Goal: Information Seeking & Learning: Learn about a topic

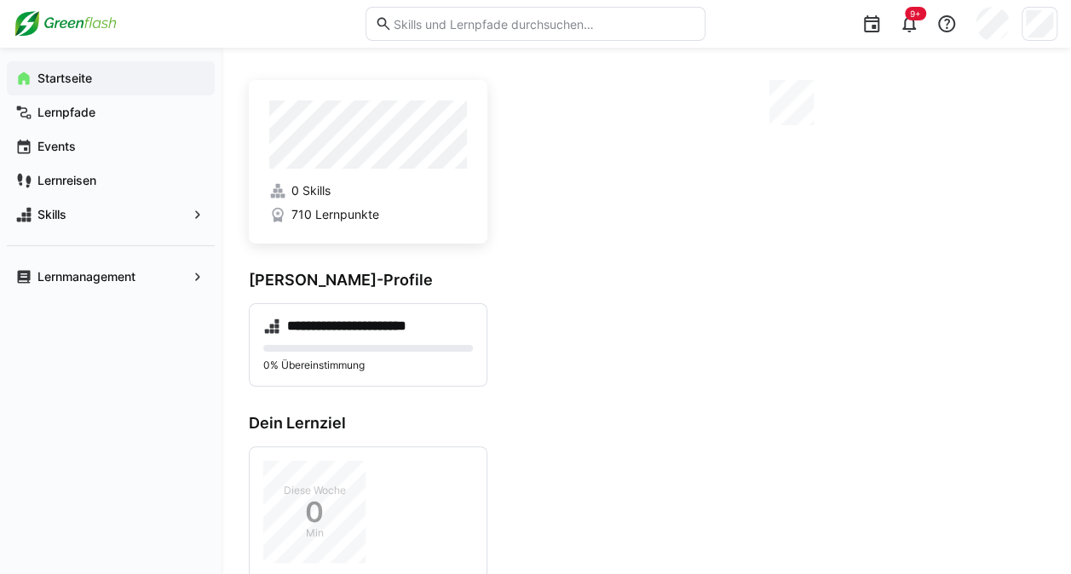
click at [442, 12] on eds-input at bounding box center [536, 24] width 340 height 34
click at [448, 24] on input "text" at bounding box center [544, 23] width 304 height 15
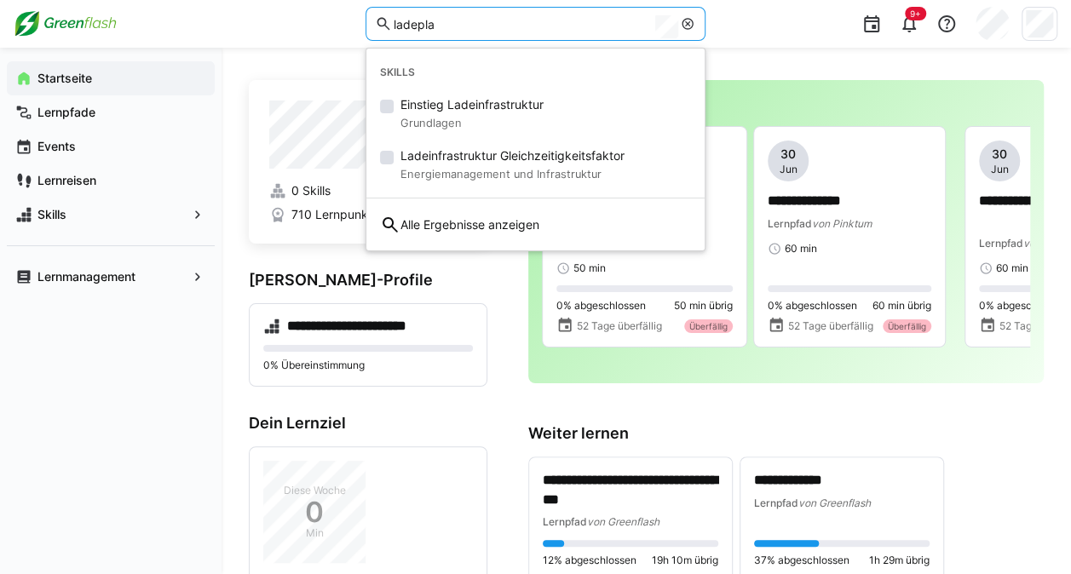
type input "ladepla"
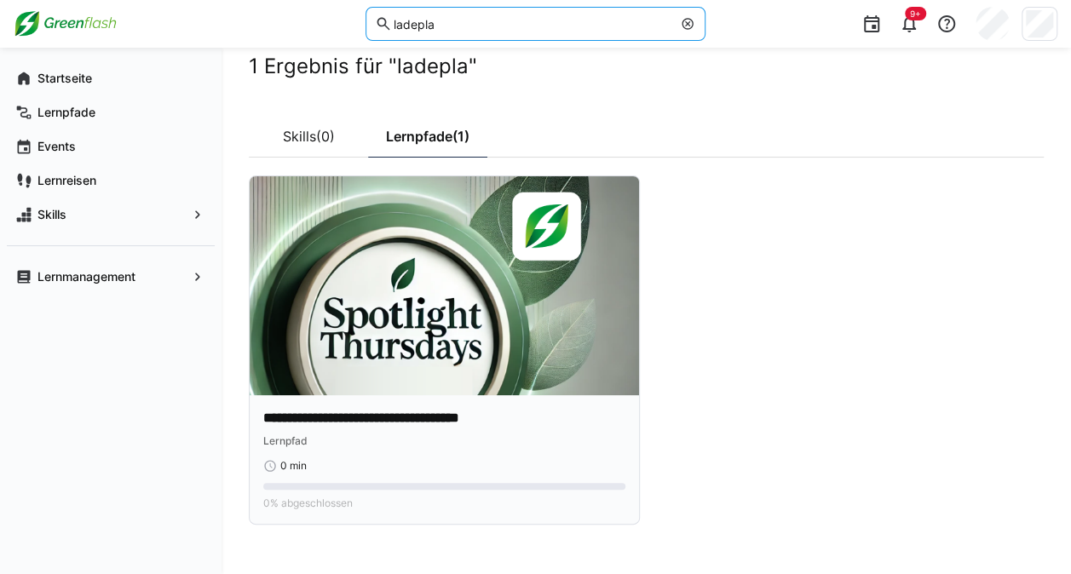
scroll to position [39, 0]
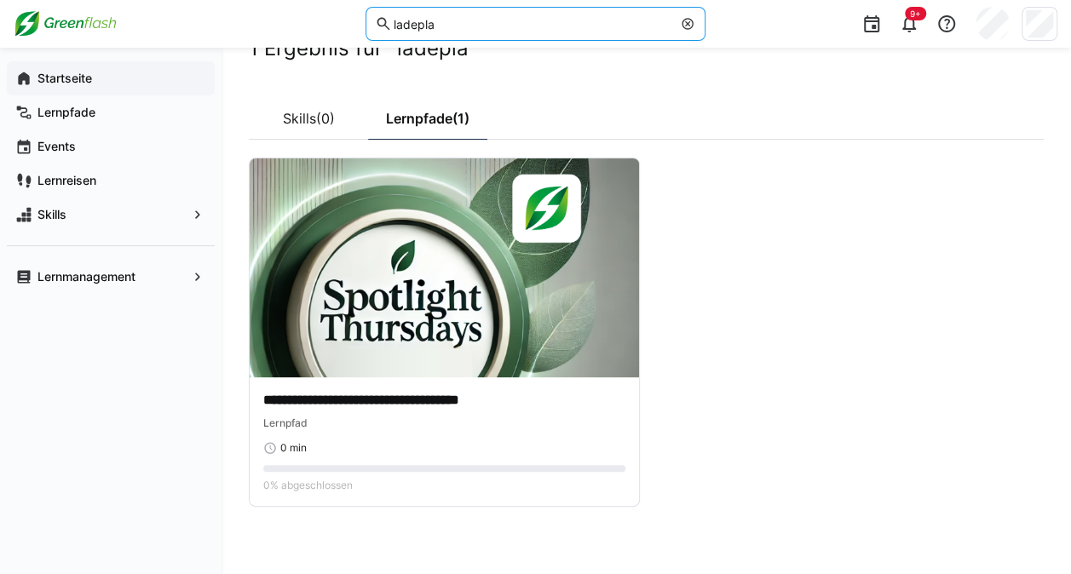
click at [146, 80] on span "Startseite" at bounding box center [120, 78] width 171 height 17
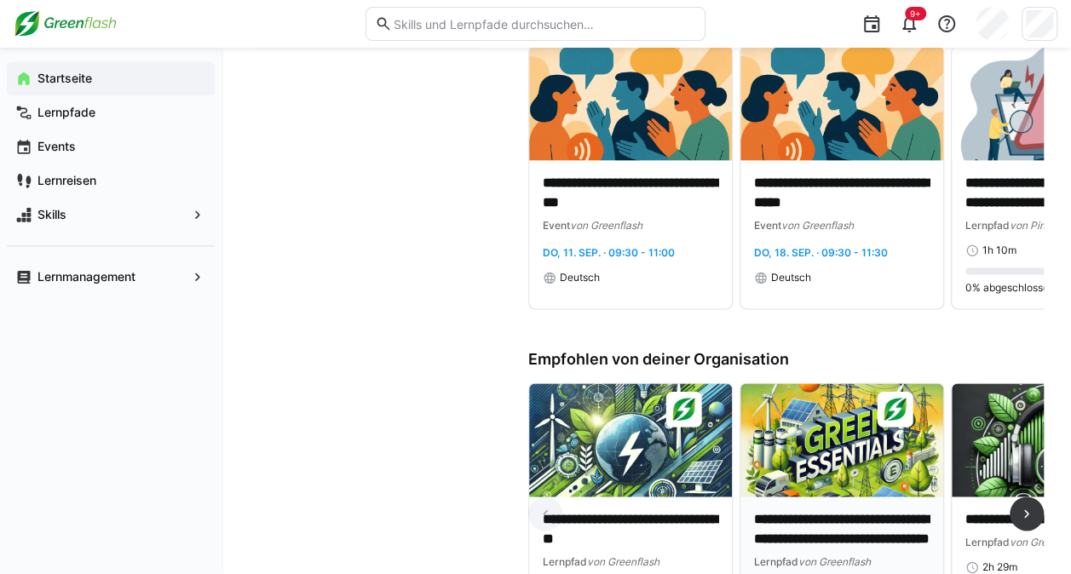
scroll to position [1364, 0]
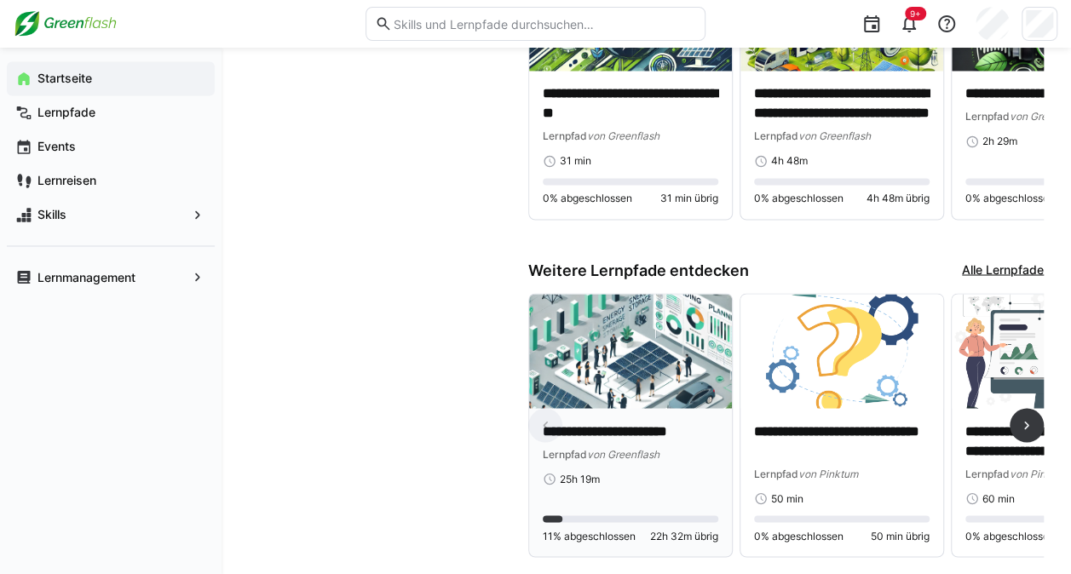
click at [637, 382] on img at bounding box center [630, 351] width 203 height 114
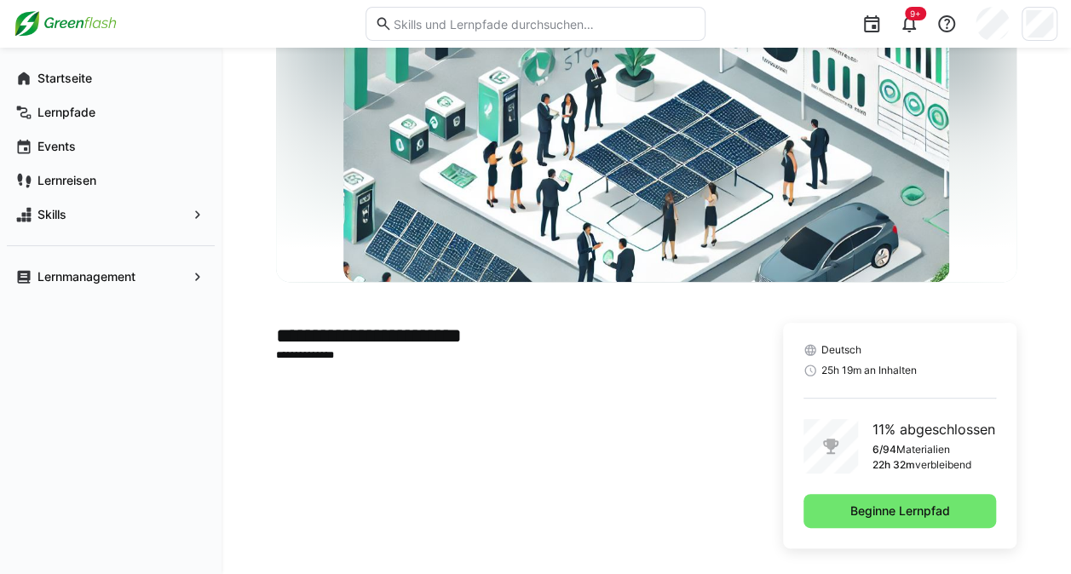
scroll to position [135, 0]
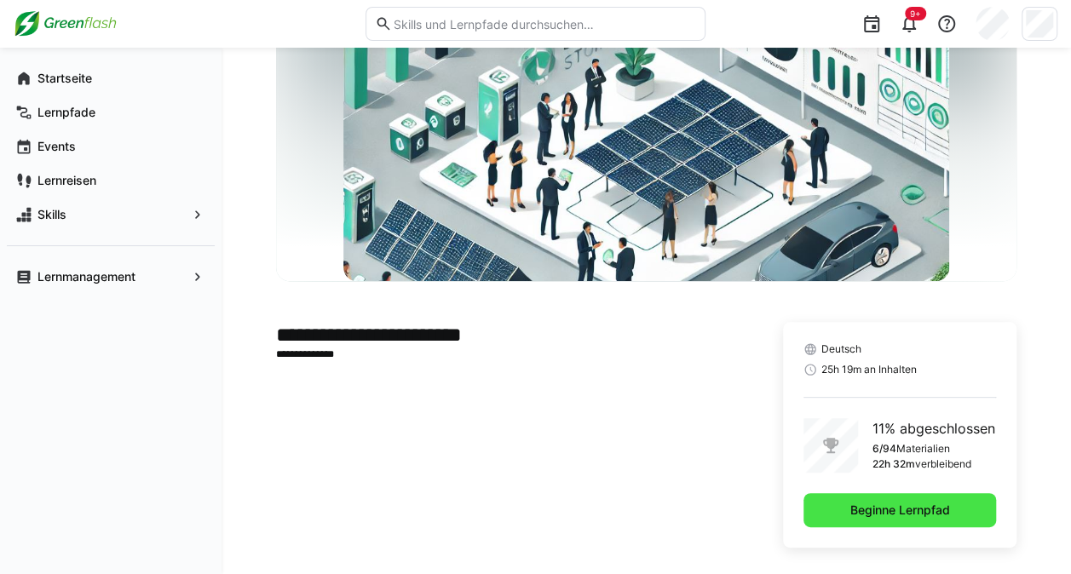
click at [911, 522] on span "Beginne Lernpfad" at bounding box center [900, 511] width 193 height 34
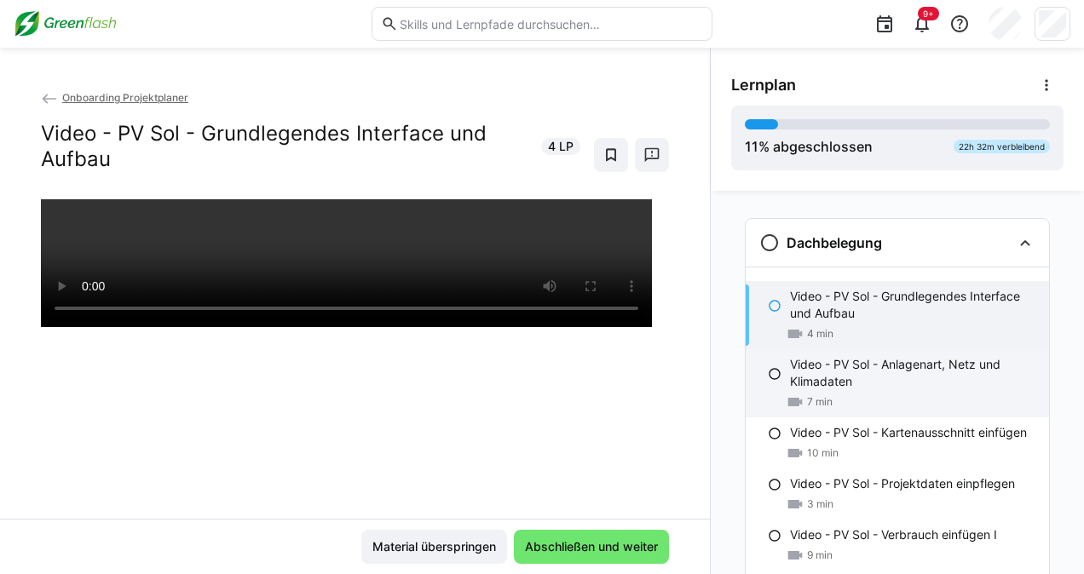
scroll to position [27, 0]
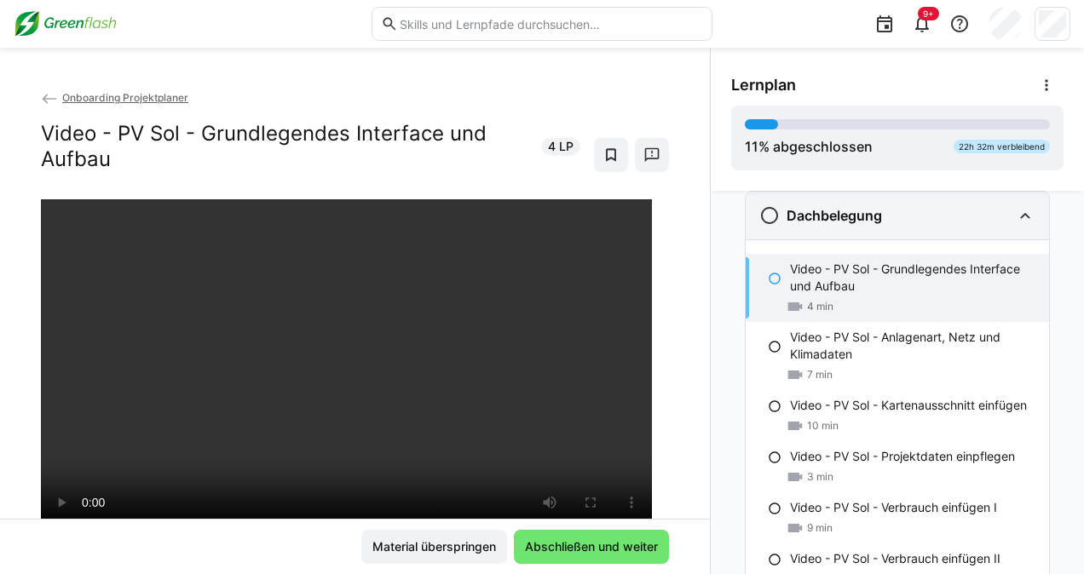
click at [996, 227] on div "Dachbelegung" at bounding box center [897, 216] width 303 height 48
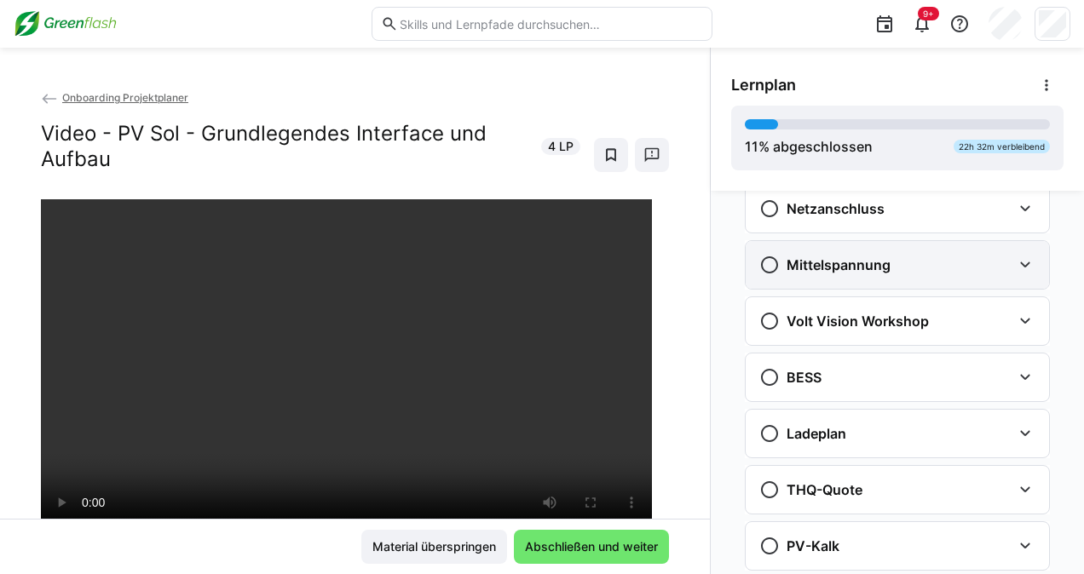
scroll to position [453, 0]
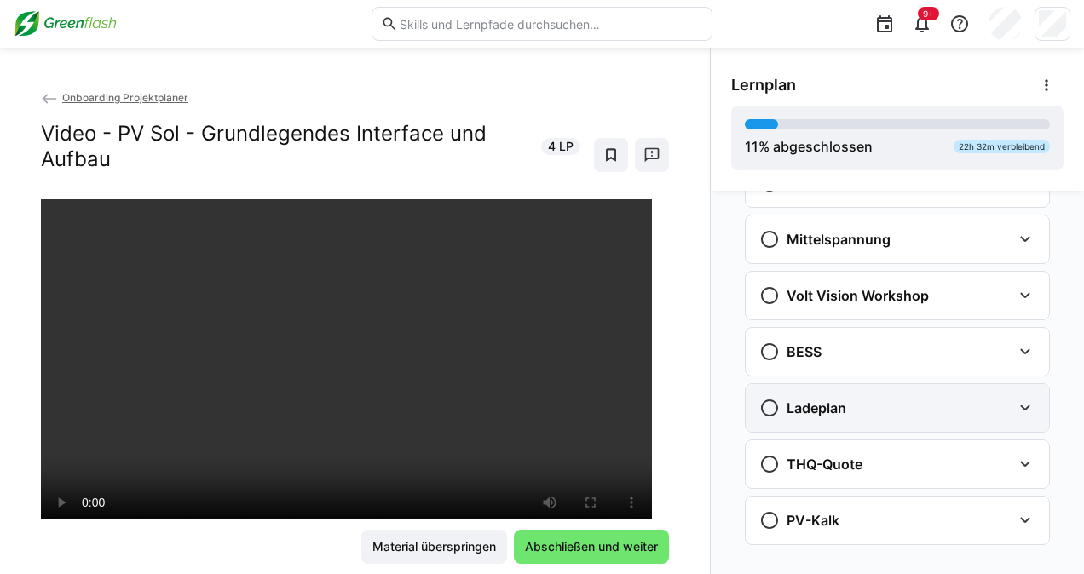
click at [805, 401] on h3 "Ladeplan" at bounding box center [817, 408] width 60 height 17
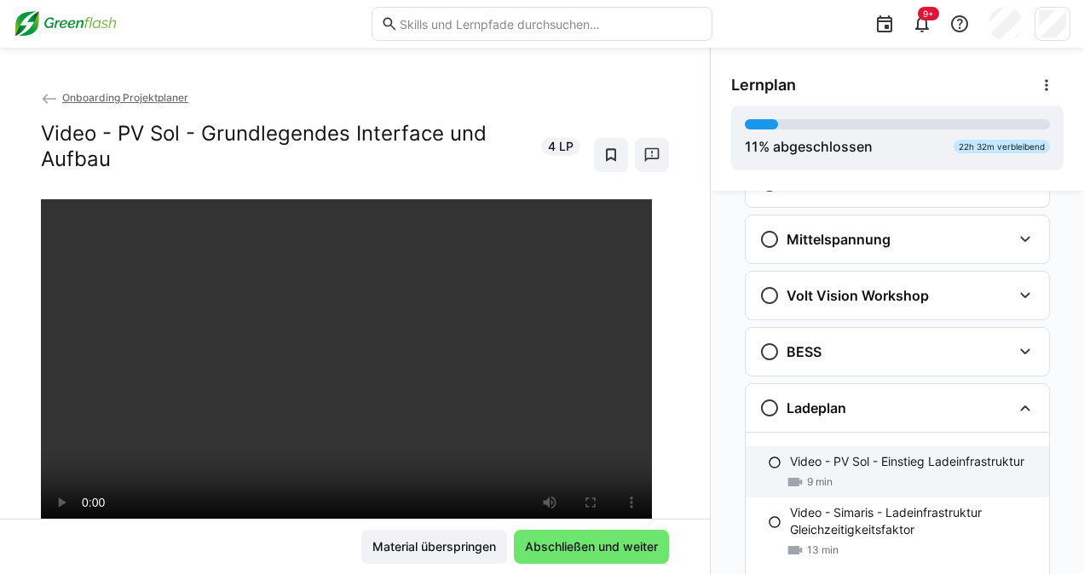
click at [817, 459] on p "Video - PV Sol - Einstieg Ladeinfrastruktur" at bounding box center [907, 461] width 234 height 17
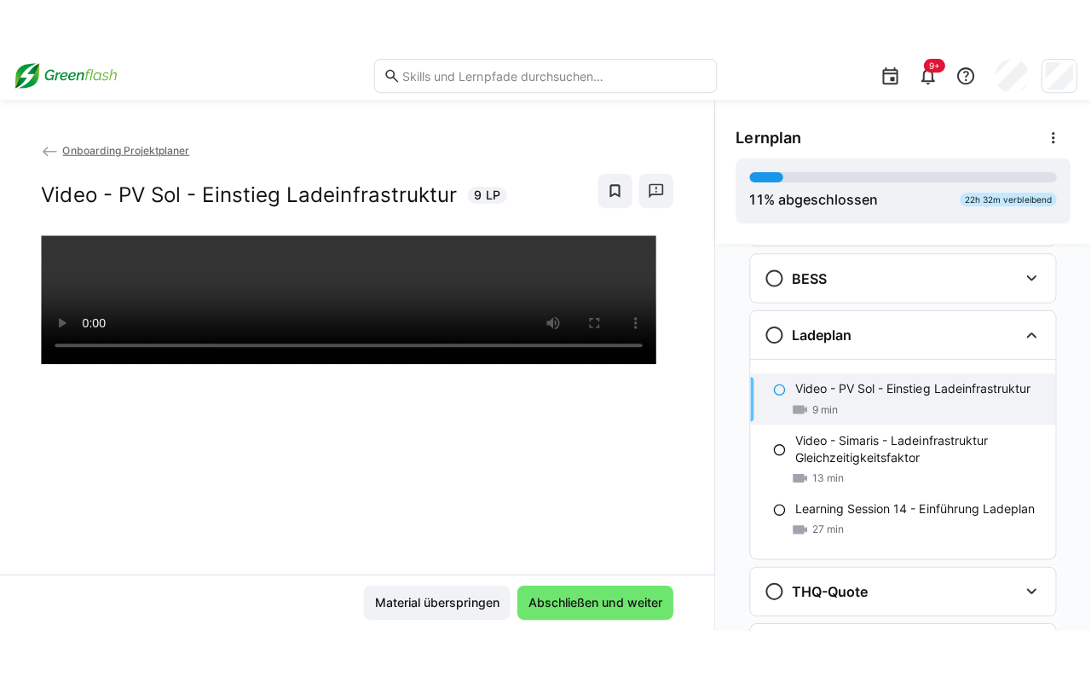
scroll to position [639, 0]
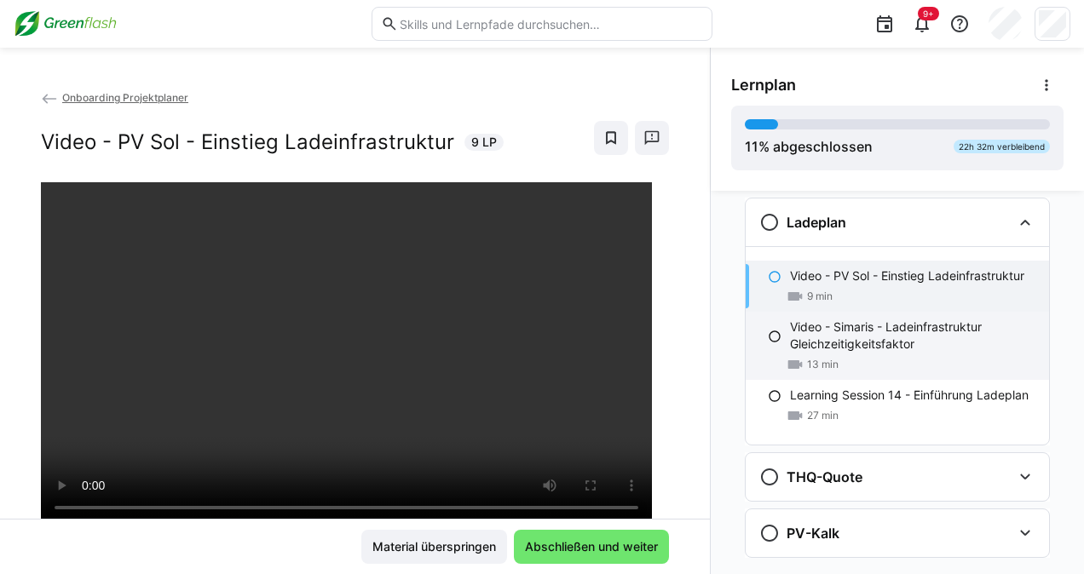
click at [827, 329] on p "Video - Simaris - Ladeinfrastruktur Gleichzeitigkeitsfaktor" at bounding box center [912, 336] width 245 height 34
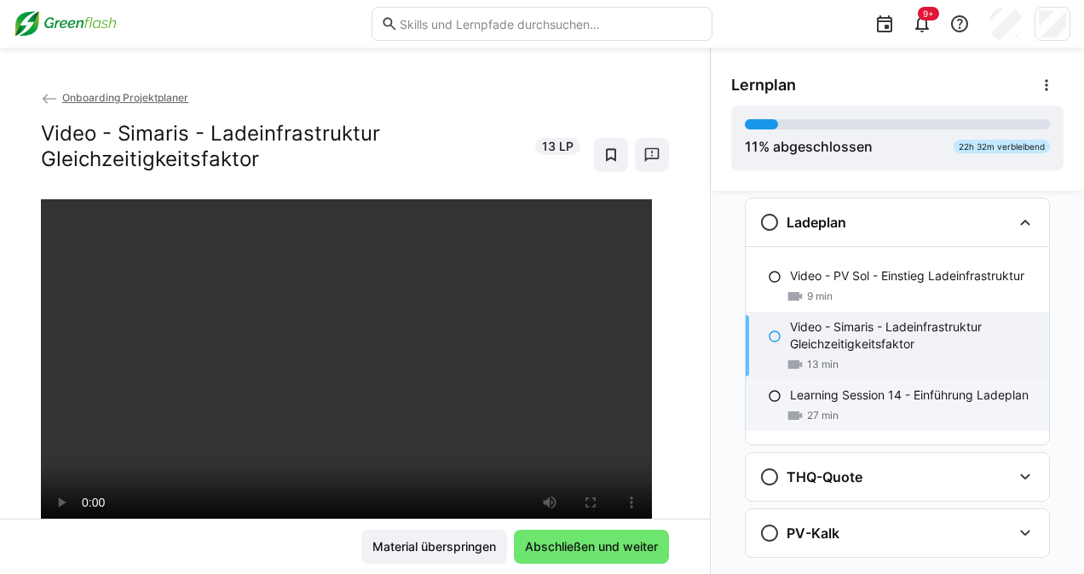
click at [887, 392] on p "Learning Session 14 - Einführung Ladeplan" at bounding box center [909, 395] width 239 height 17
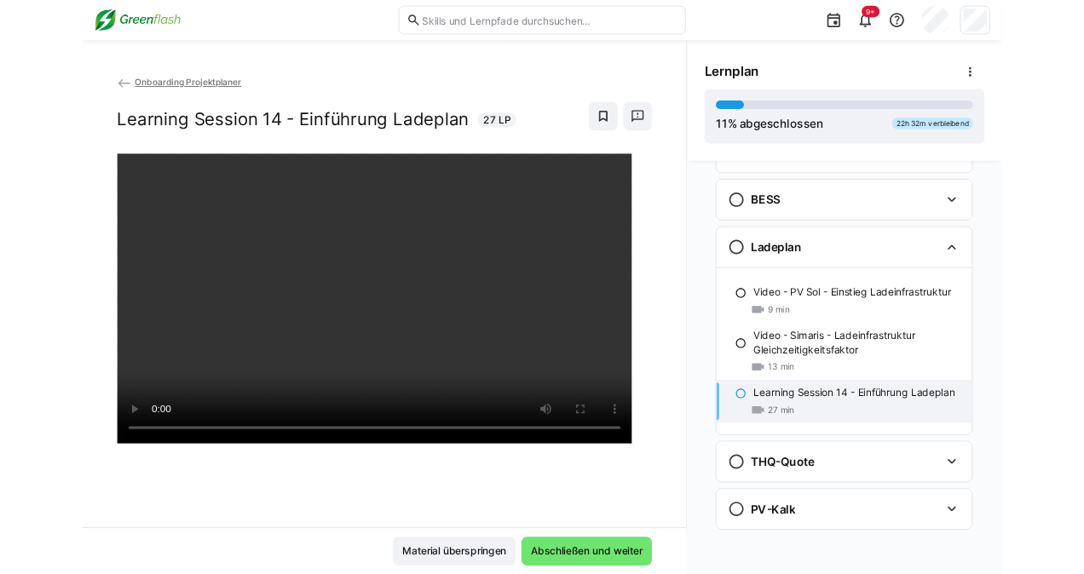
scroll to position [561, 0]
